Goal: Task Accomplishment & Management: Manage account settings

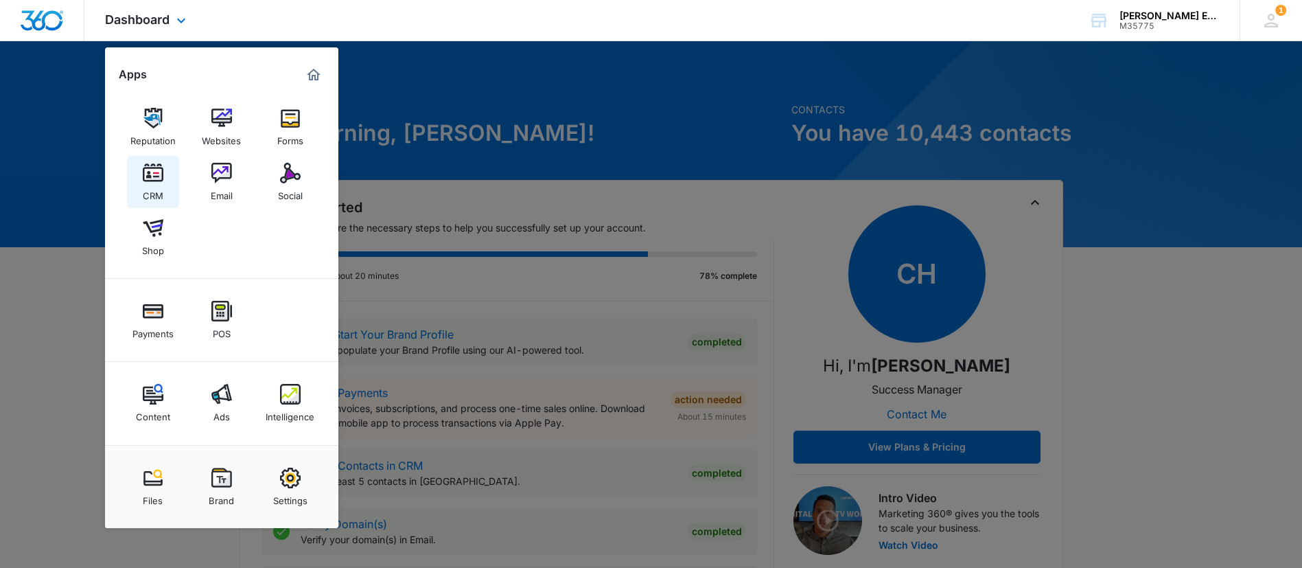
click at [158, 182] on img at bounding box center [153, 173] width 21 height 21
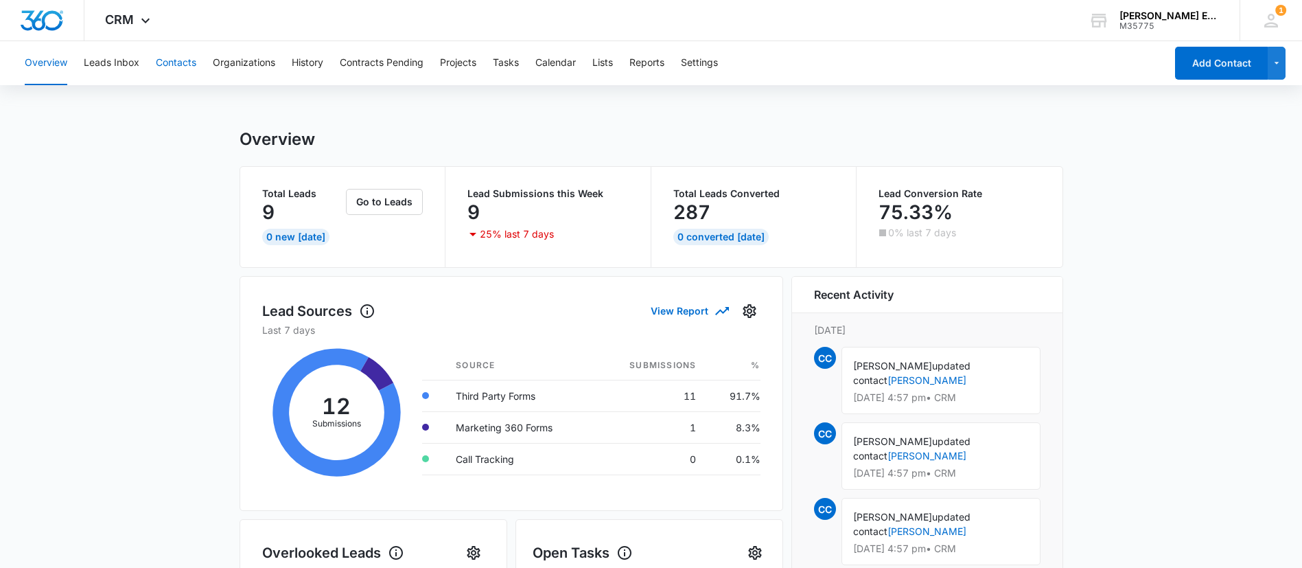
click at [174, 67] on button "Contacts" at bounding box center [176, 63] width 40 height 44
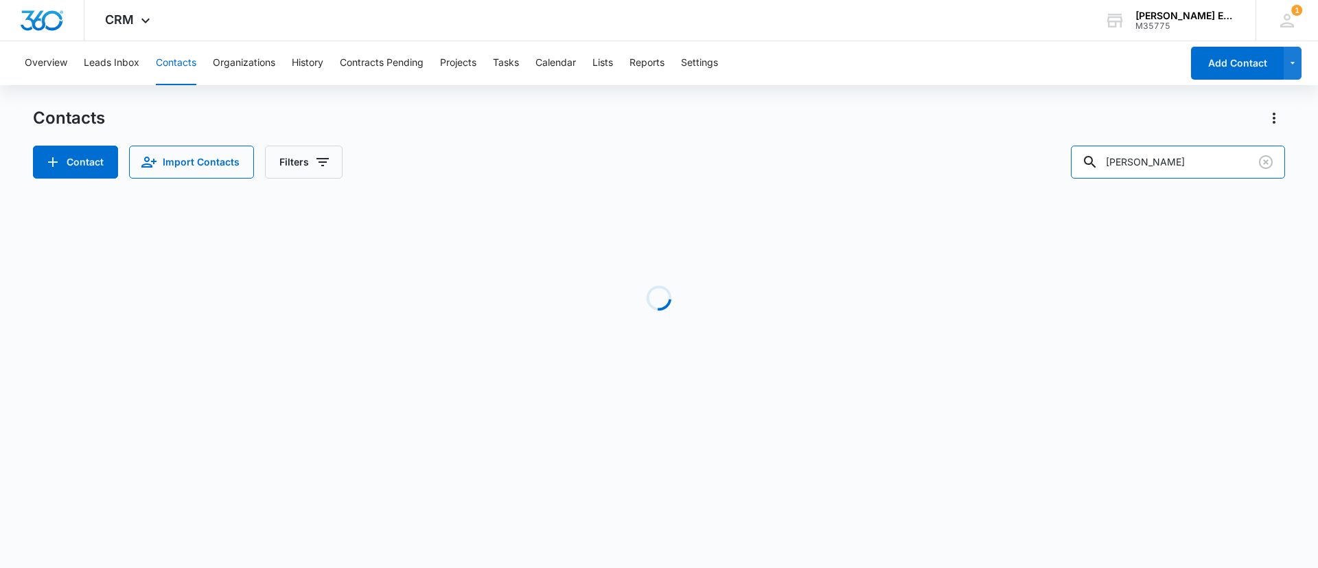
drag, startPoint x: 1193, startPoint y: 161, endPoint x: 1317, endPoint y: 152, distance: 124.5
click at [972, 152] on div "Contact Import Contacts Filters [PERSON_NAME]" at bounding box center [659, 162] width 1252 height 33
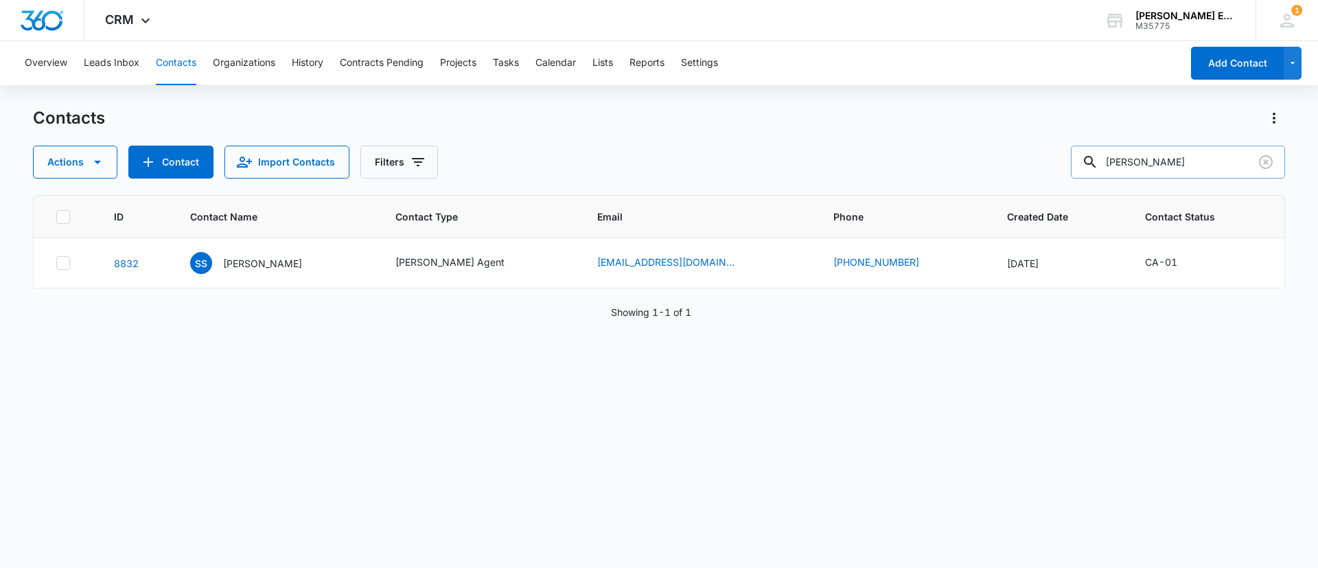
paste input "[PERSON_NAME]"
type input "[PERSON_NAME]"
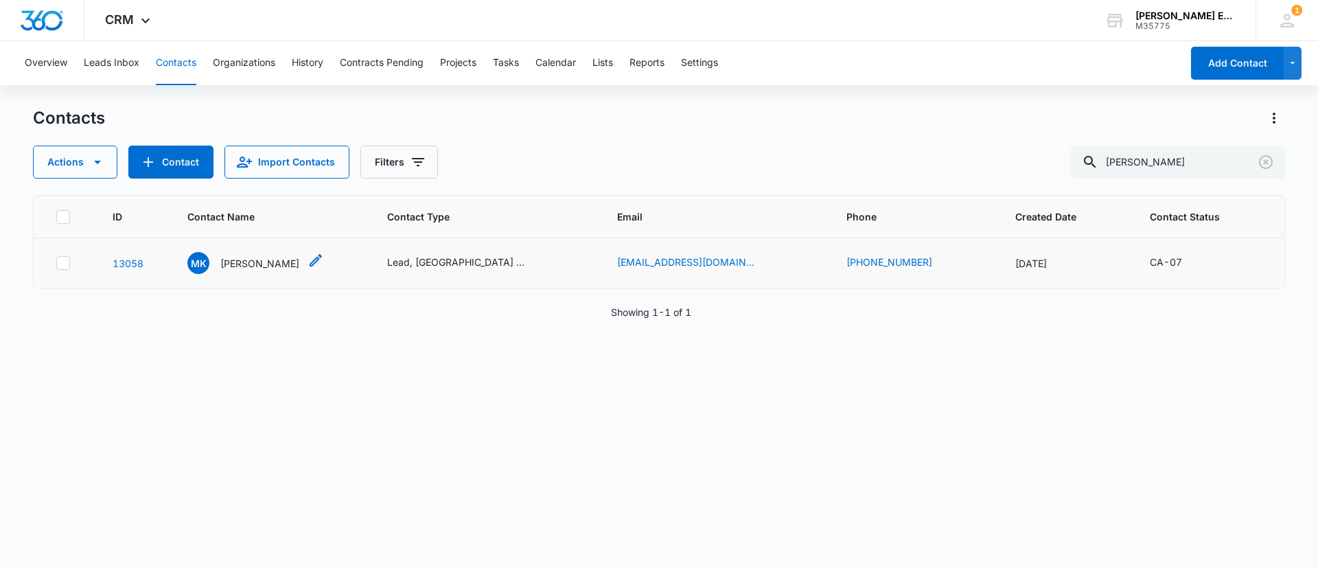
click at [231, 260] on p "[PERSON_NAME]" at bounding box center [259, 263] width 79 height 14
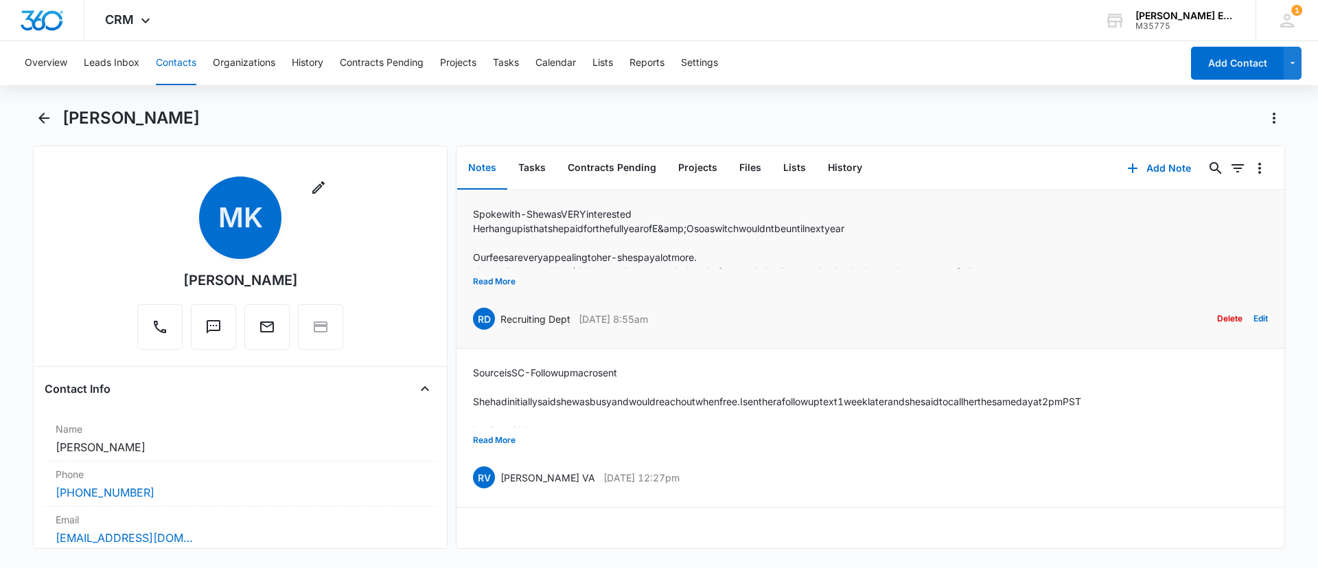
click at [776, 287] on div "Spoke with - She was VERY interested Her hang up is that she paid for the full …" at bounding box center [870, 269] width 795 height 125
click at [478, 283] on button "Read More" at bounding box center [494, 281] width 43 height 26
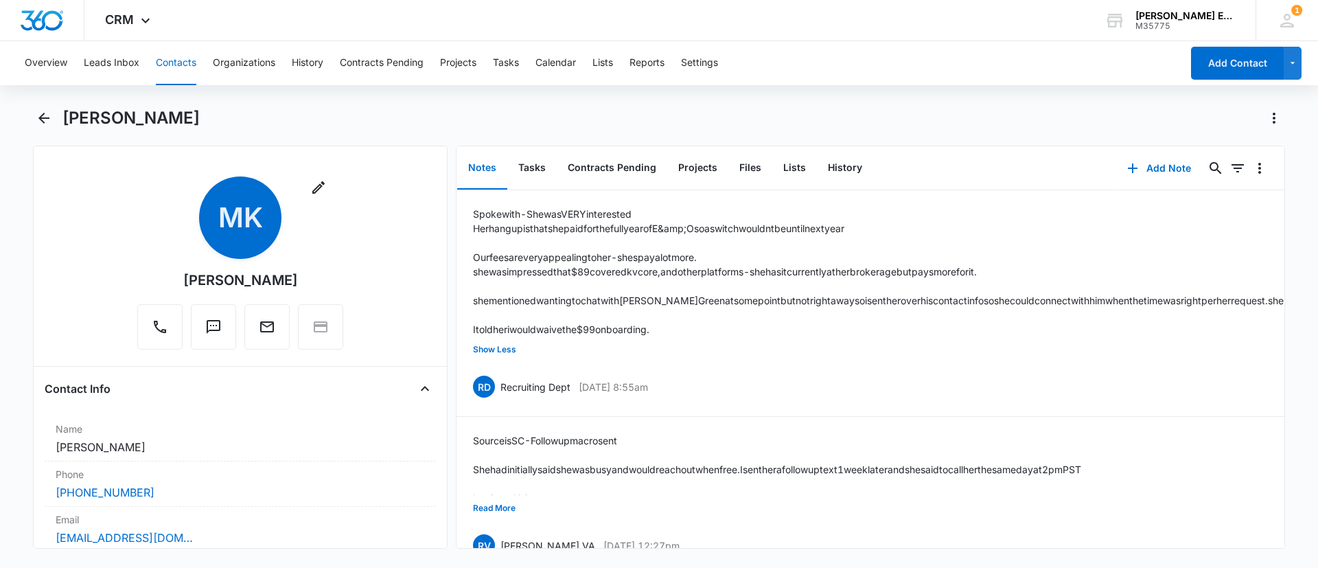
click at [254, 276] on div "[PERSON_NAME]" at bounding box center [240, 280] width 115 height 21
copy div "Remove MK"
